Goal: Find contact information: Find contact information

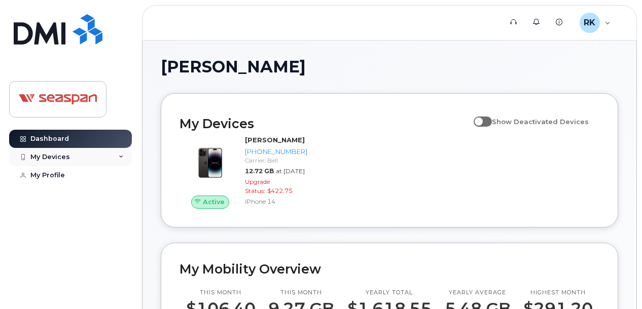
click at [114, 156] on div "My Devices" at bounding box center [70, 157] width 123 height 18
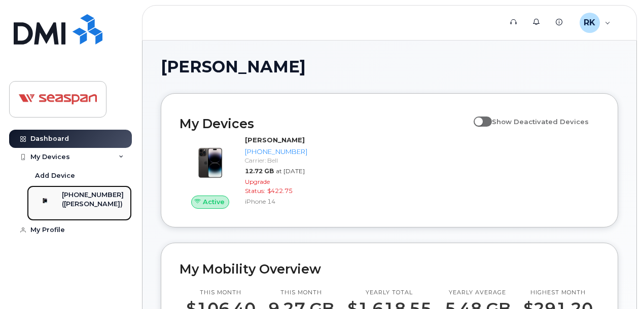
click at [98, 195] on div "[PHONE_NUMBER]" at bounding box center [93, 195] width 62 height 9
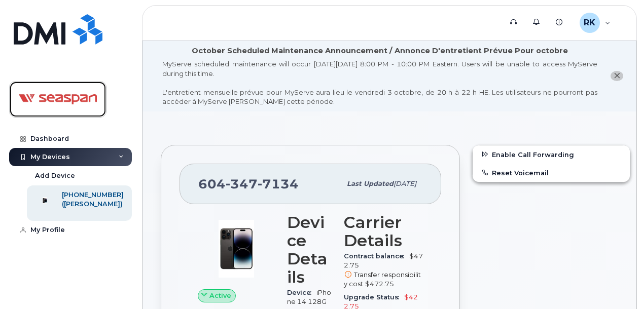
click at [52, 97] on img at bounding box center [58, 99] width 78 height 29
